Goal: Information Seeking & Learning: Learn about a topic

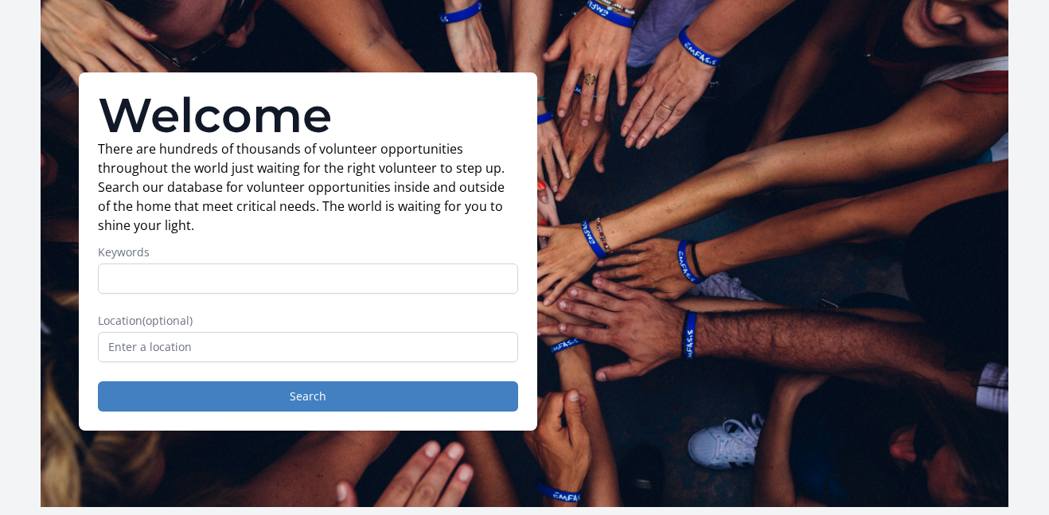
scroll to position [57, 0]
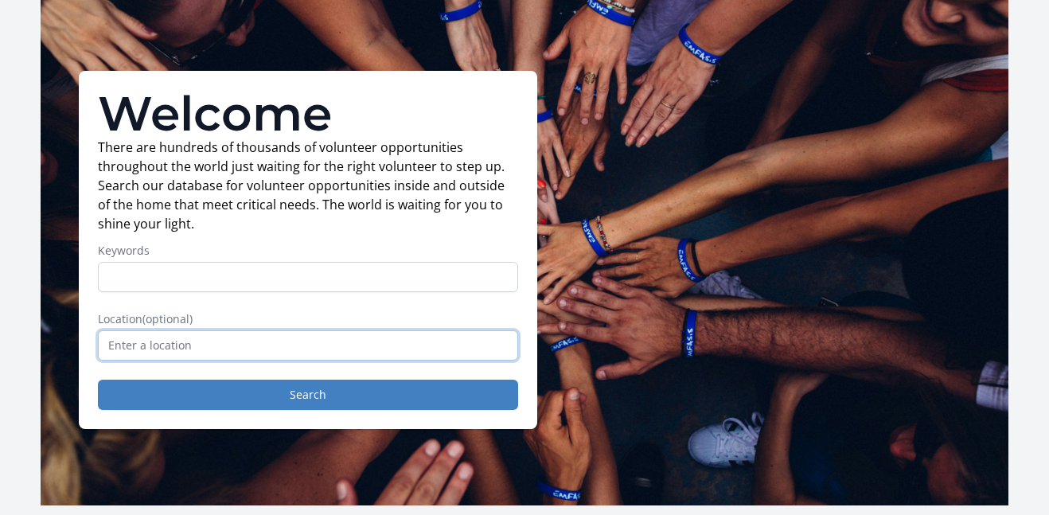
click at [376, 351] on input "text" at bounding box center [308, 345] width 420 height 30
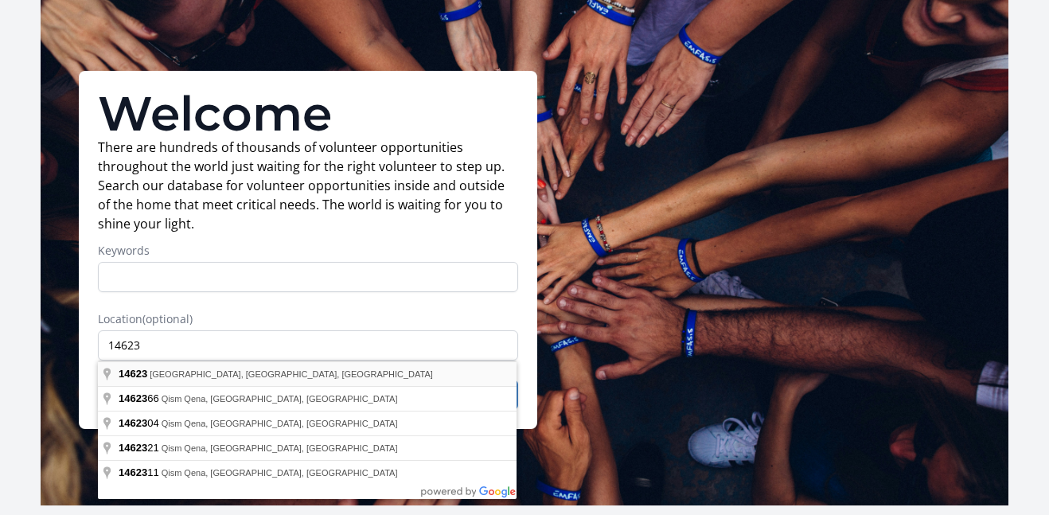
type input "[GEOGRAPHIC_DATA], [GEOGRAPHIC_DATA]"
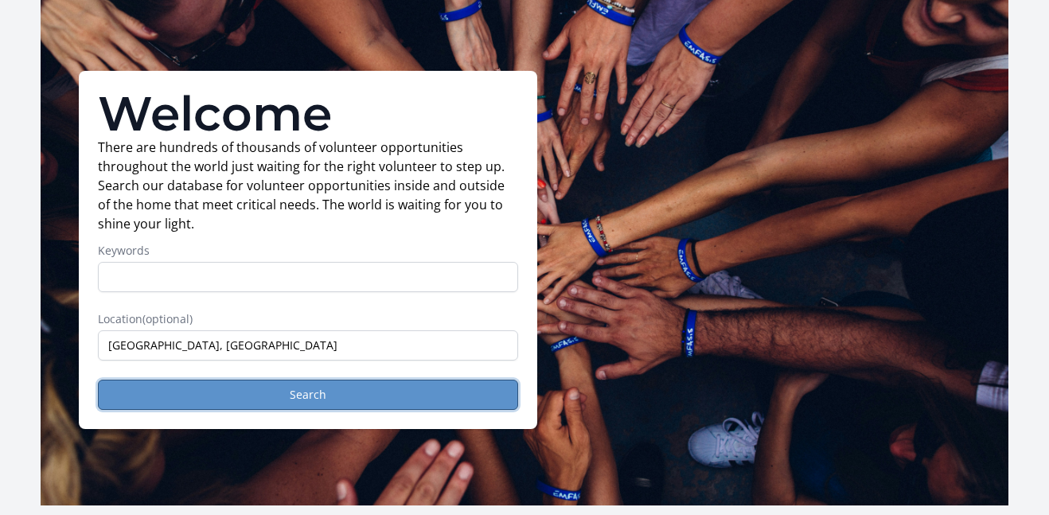
click at [249, 395] on button "Search" at bounding box center [308, 395] width 420 height 30
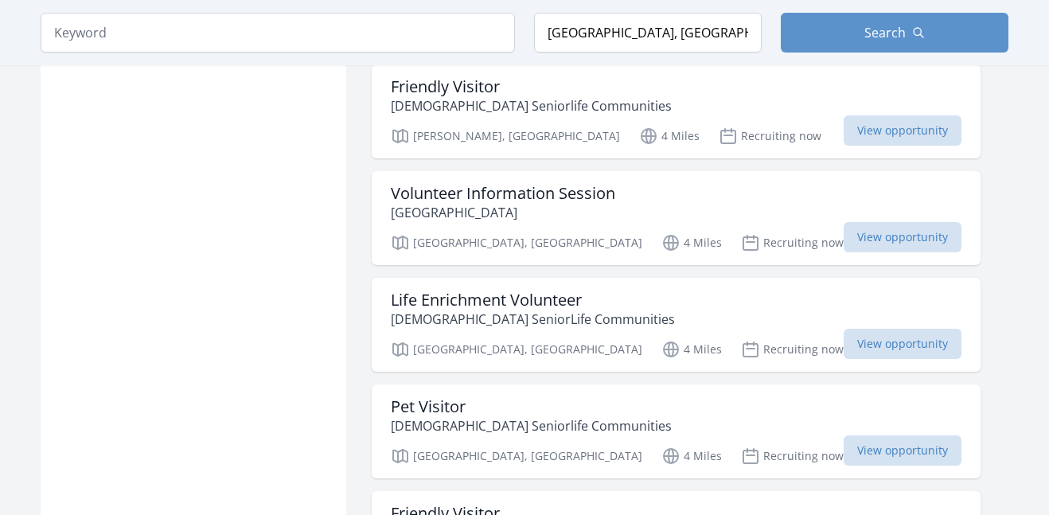
scroll to position [1242, 0]
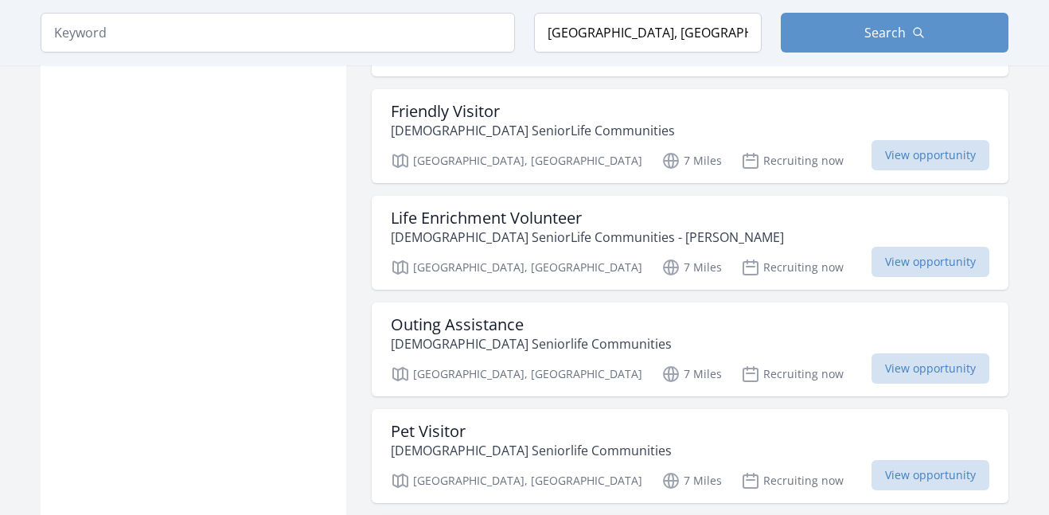
scroll to position [4337, 0]
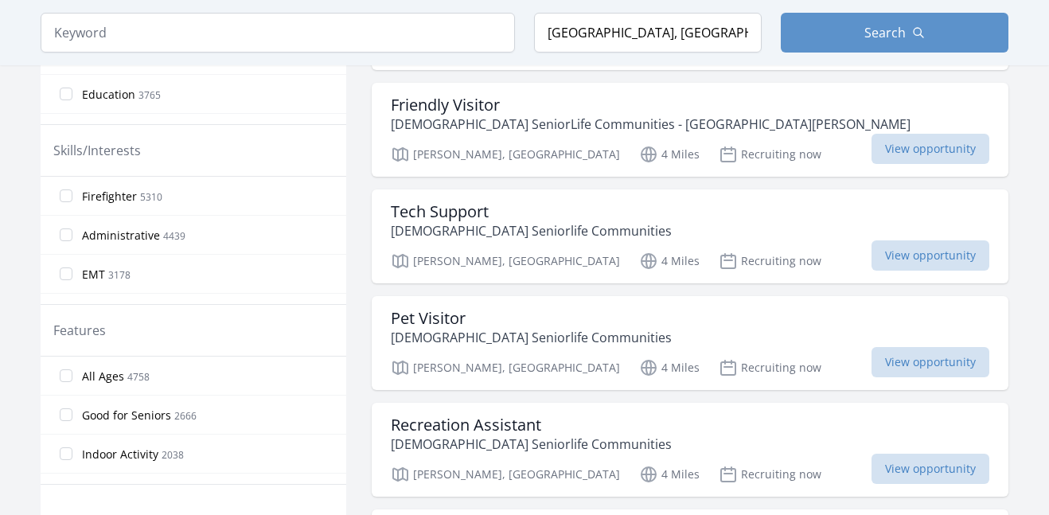
scroll to position [682, 0]
click at [72, 458] on input "Indoor Activity 2038" at bounding box center [66, 455] width 13 height 13
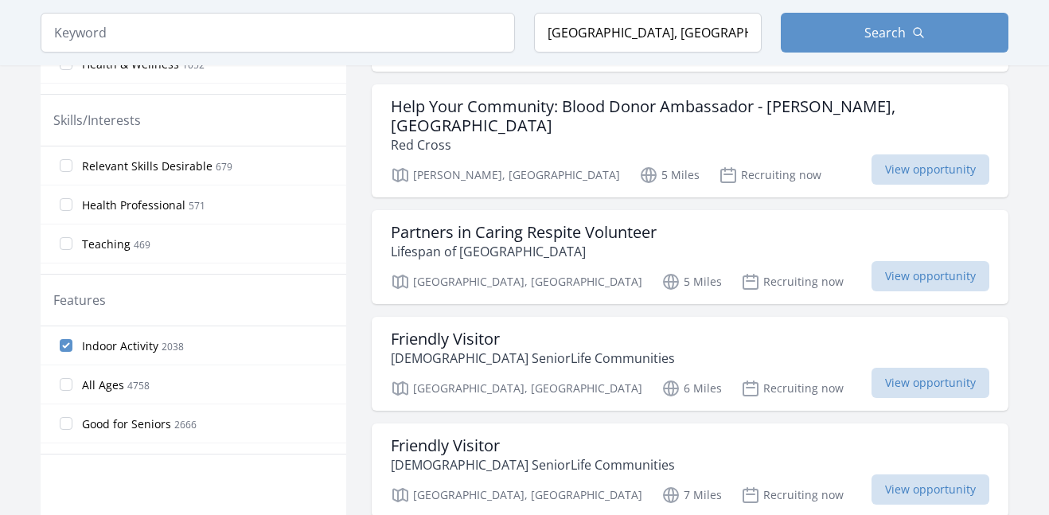
scroll to position [650, 0]
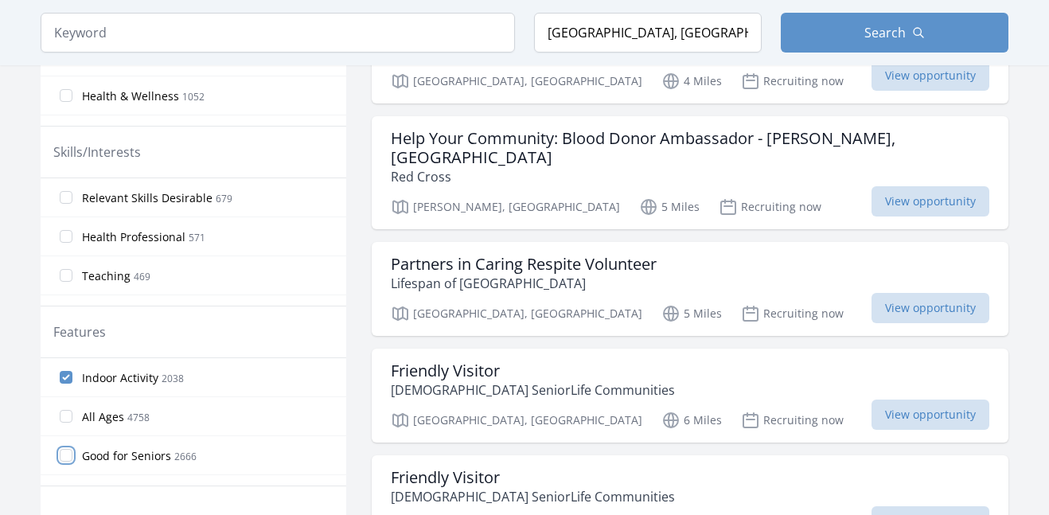
click at [68, 458] on input "Good for Seniors 2666" at bounding box center [66, 455] width 13 height 13
click at [72, 369] on label "Indoor Activity 2038" at bounding box center [194, 377] width 306 height 32
click at [72, 371] on input "Indoor Activity 2038" at bounding box center [66, 377] width 13 height 13
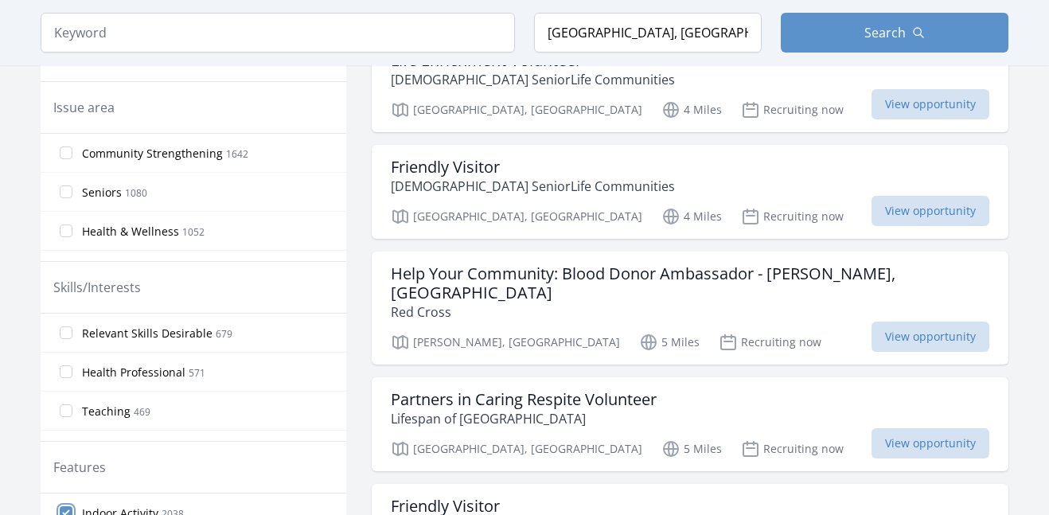
scroll to position [514, 0]
click at [807, 230] on div "Friendly Visitor Episcopal SeniorLife Communities Rochester, NY 4 Miles Recruit…" at bounding box center [690, 193] width 637 height 94
